Goal: Transaction & Acquisition: Purchase product/service

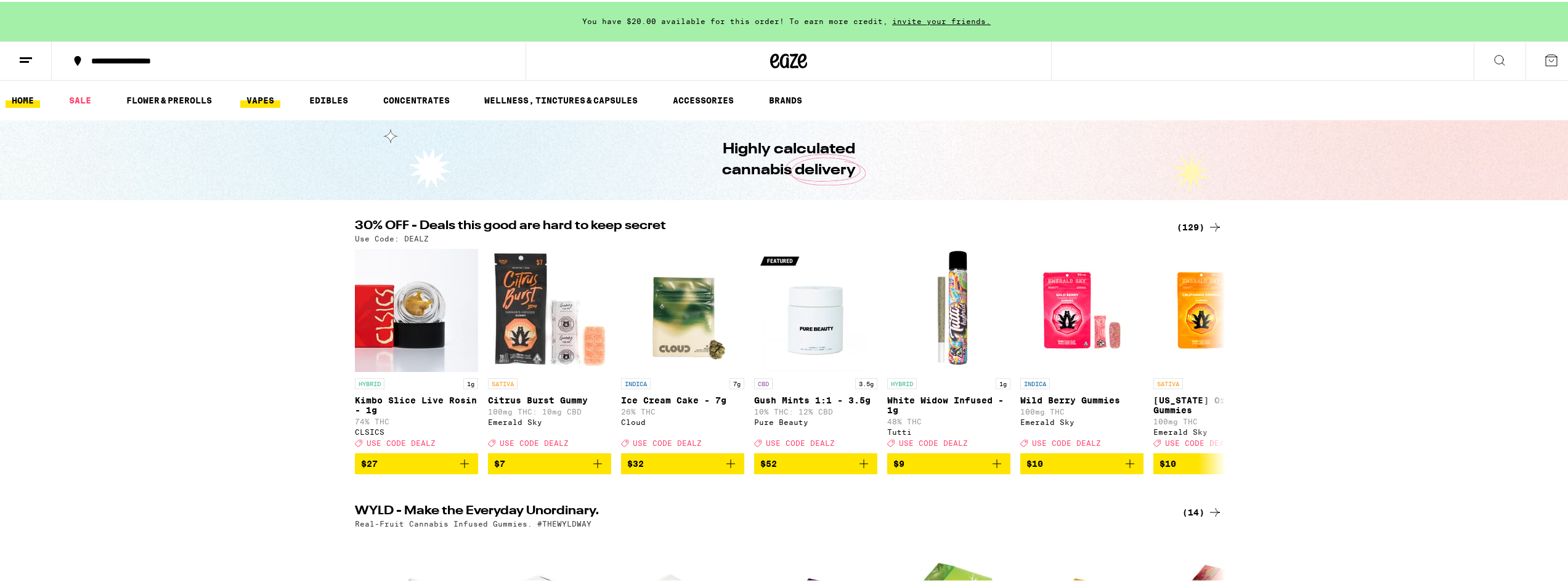
click at [267, 102] on link "VAPES" at bounding box center [260, 98] width 40 height 15
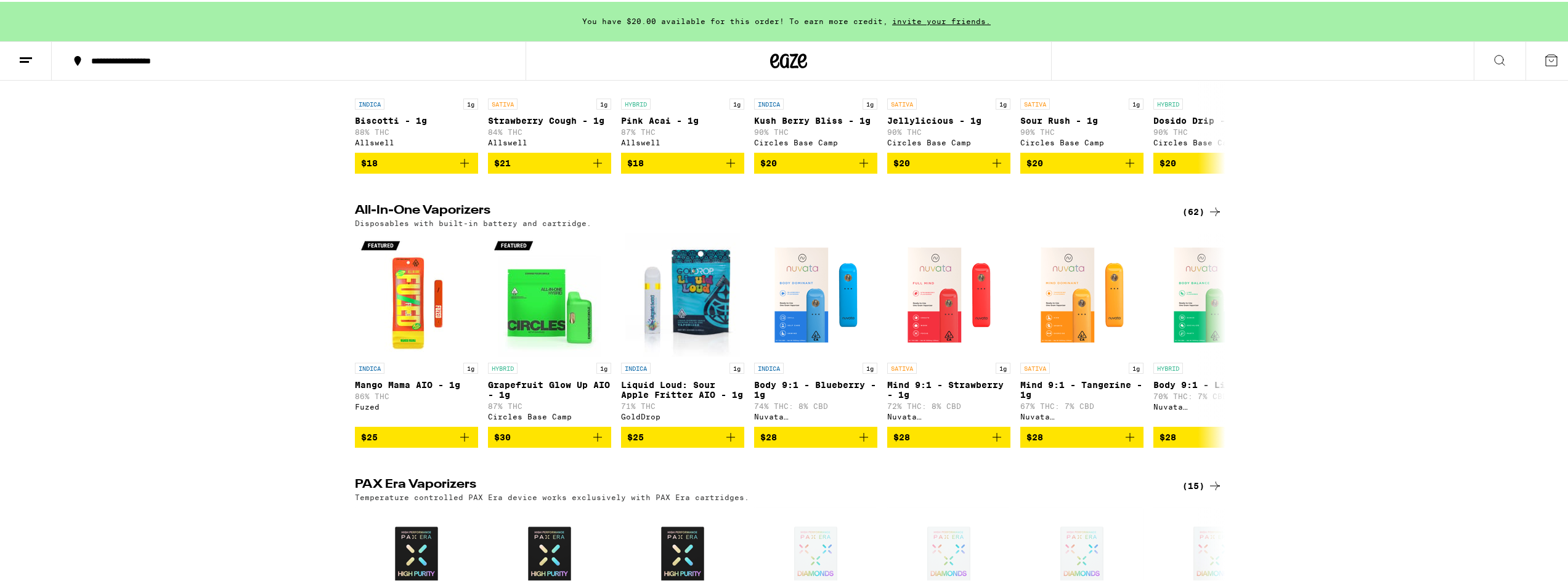
scroll to position [555, 0]
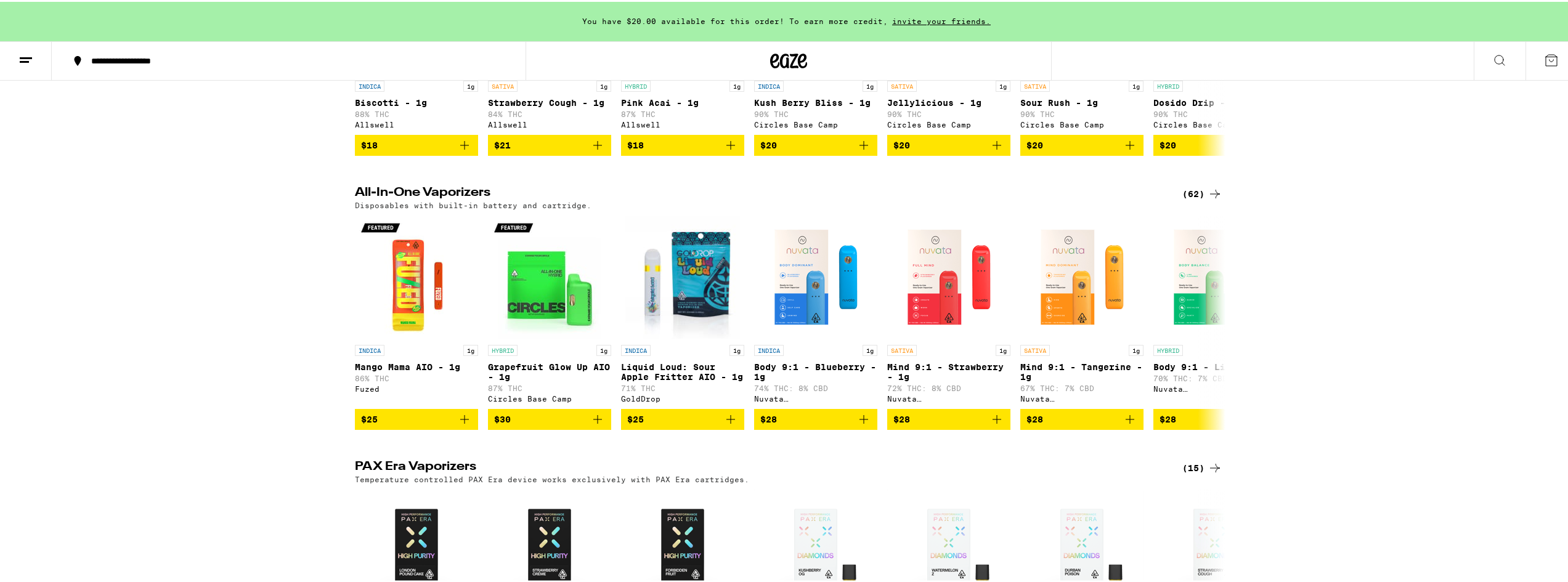
click at [1193, 199] on div "(62)" at bounding box center [1202, 192] width 40 height 15
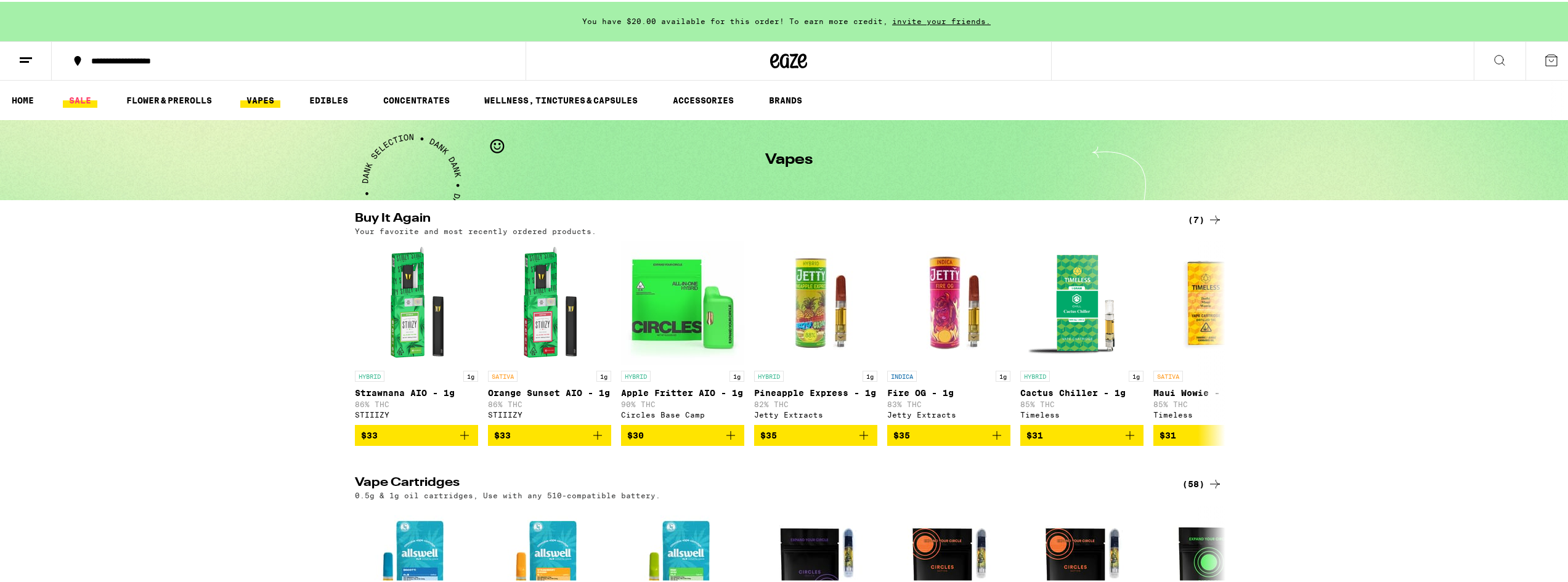
click at [91, 98] on link "SALE" at bounding box center [79, 98] width 34 height 15
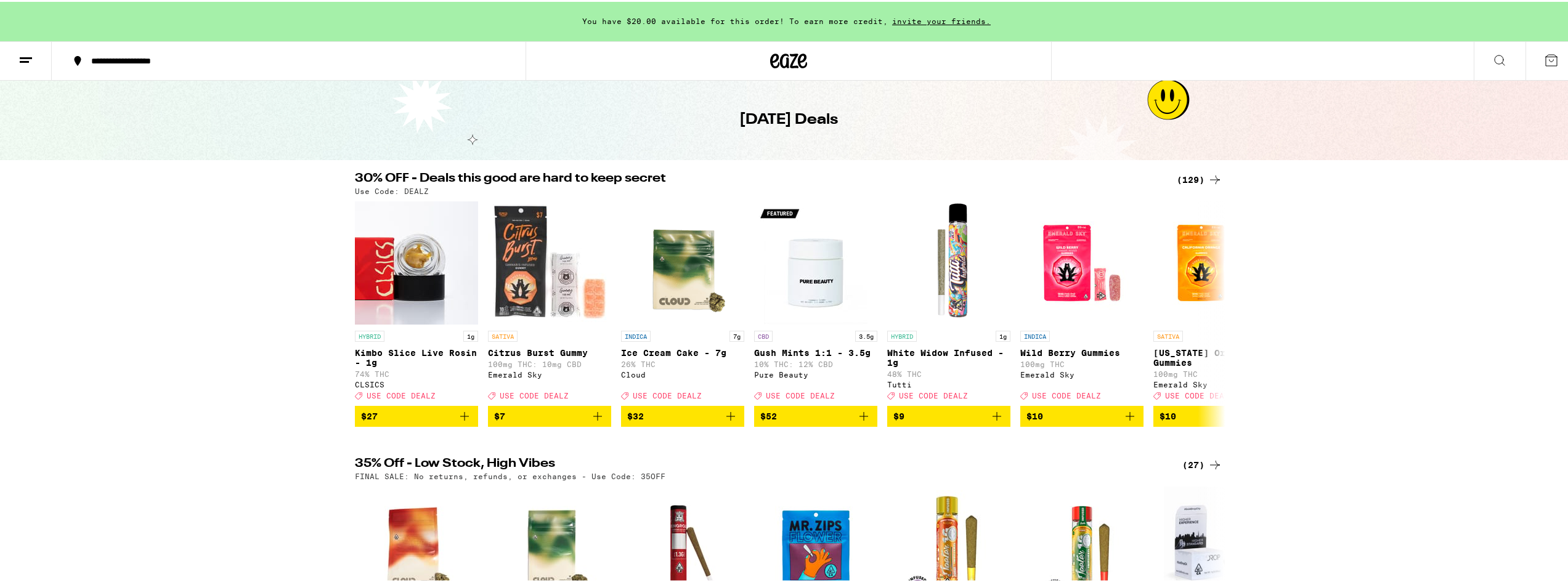
scroll to position [62, 0]
